Goal: Navigation & Orientation: Understand site structure

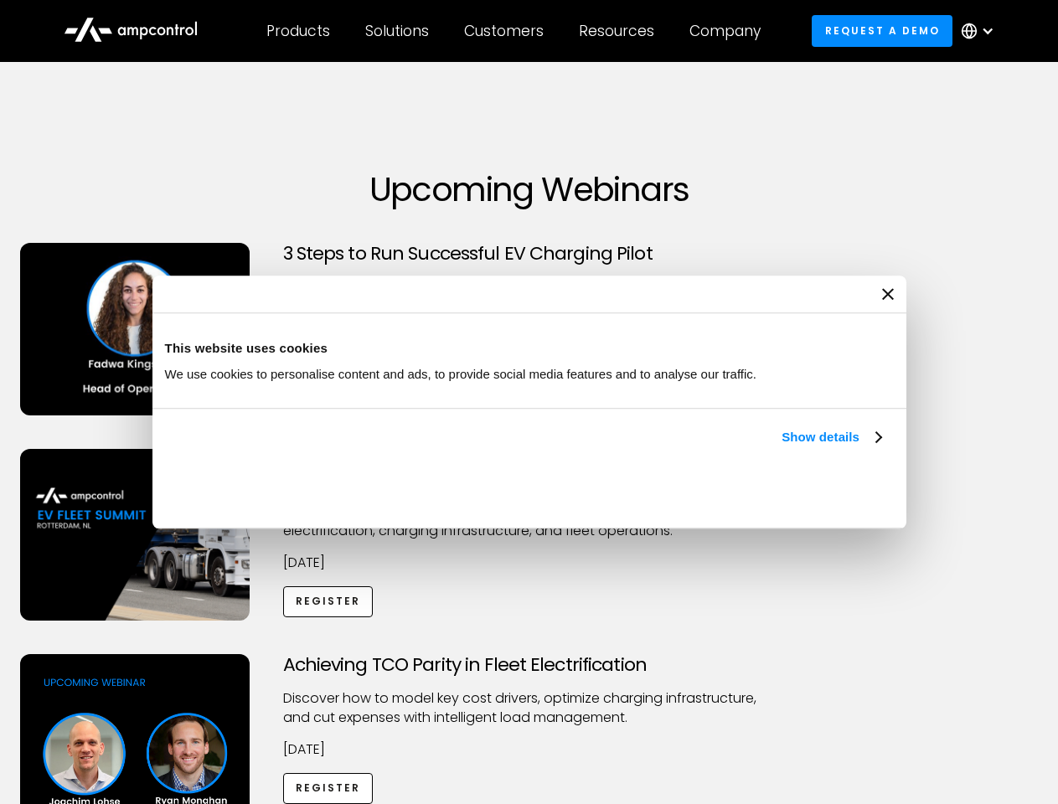
click at [782, 447] on link "Show details" at bounding box center [831, 437] width 99 height 20
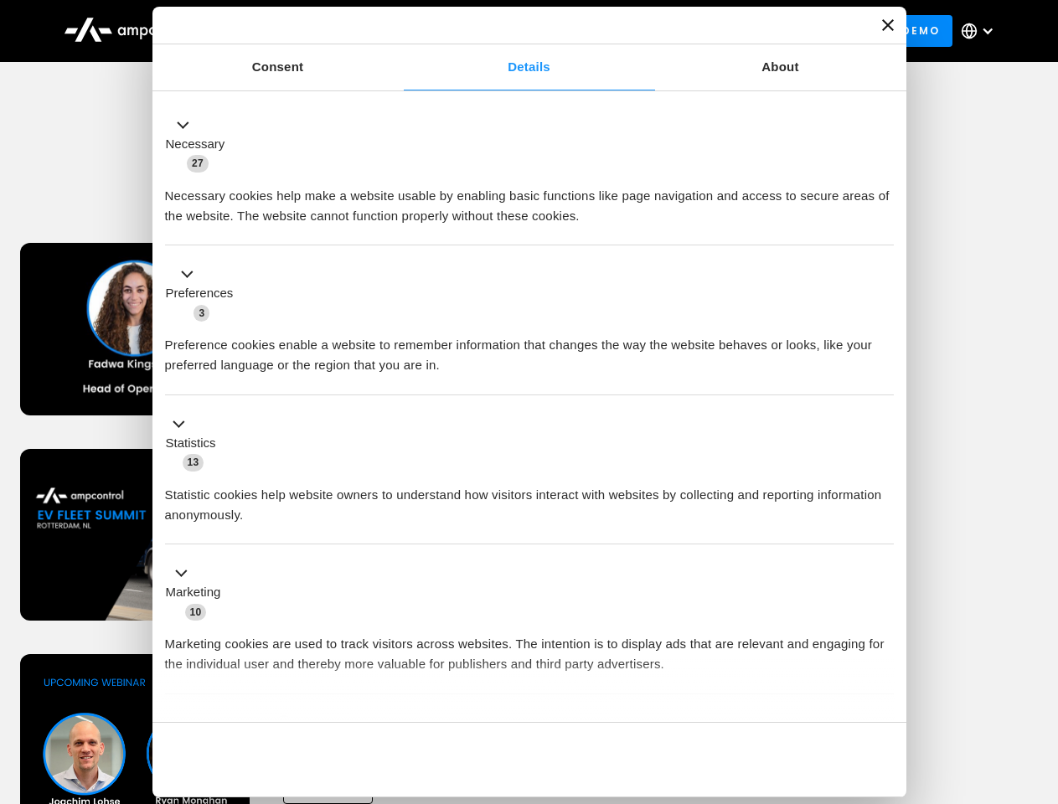
click at [883, 226] on div "Necessary cookies help make a website usable by enabling basic functions like p…" at bounding box center [529, 199] width 729 height 53
click at [1039, 675] on div "Achieving TCO Parity in Fleet Electrification Discover how to model key cost dr…" at bounding box center [529, 785] width 1052 height 263
click at [515, 31] on div "Customers" at bounding box center [504, 31] width 80 height 18
click at [297, 31] on div "Products" at bounding box center [298, 31] width 64 height 18
click at [398, 31] on div "Solutions" at bounding box center [397, 31] width 64 height 18
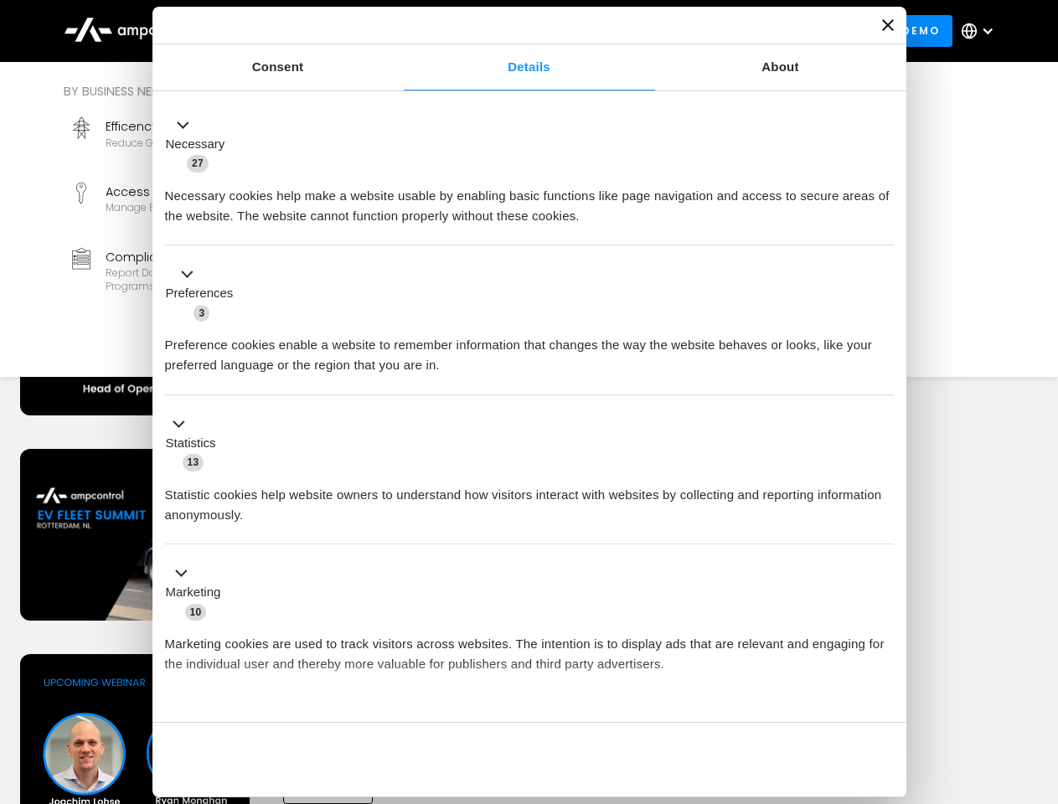
click at [507, 31] on div "Customers" at bounding box center [504, 31] width 80 height 18
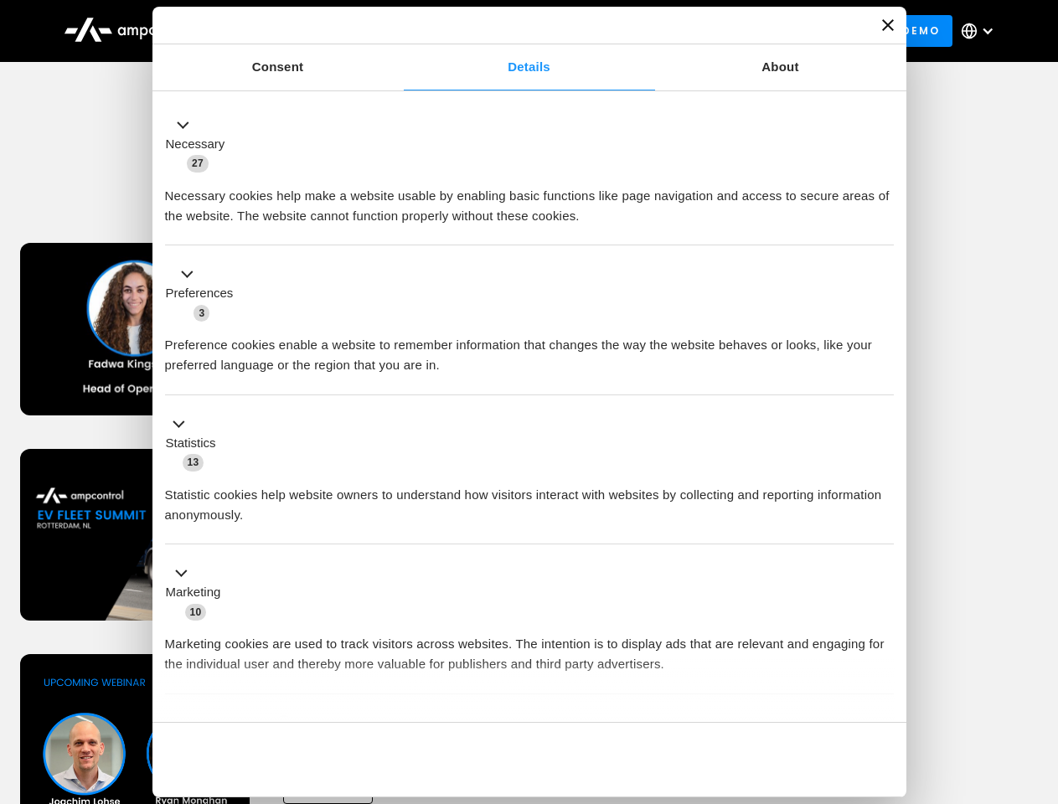
click at [620, 31] on div "Resources" at bounding box center [616, 31] width 75 height 18
click at [730, 31] on div "Company" at bounding box center [724, 31] width 71 height 18
click at [982, 31] on div at bounding box center [987, 30] width 13 height 13
